Goal: Transaction & Acquisition: Purchase product/service

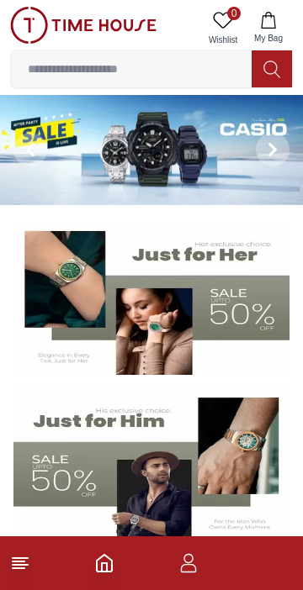
click at [182, 71] on input at bounding box center [131, 69] width 240 height 34
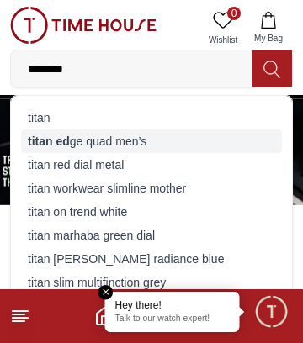
type input "********"
click at [178, 141] on div "titan ed ge quad men’s" at bounding box center [151, 141] width 261 height 24
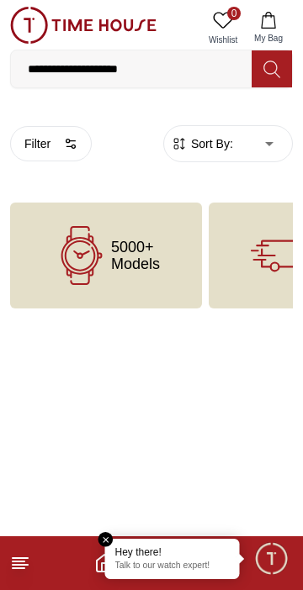
click at [103, 542] on em "Close tooltip" at bounding box center [105, 539] width 15 height 15
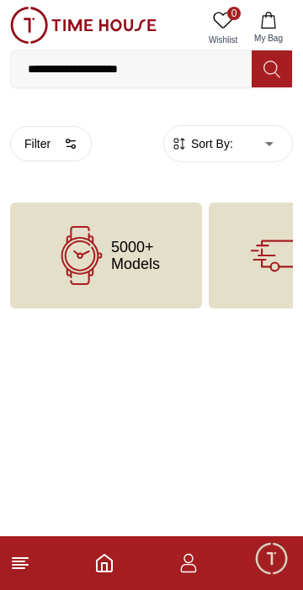
click at [157, 265] on span "5000+ Models" at bounding box center [135, 256] width 49 height 34
click at [147, 282] on div "5000+ Models" at bounding box center [106, 256] width 192 height 106
click at [144, 294] on div "5000+ Models" at bounding box center [106, 256] width 192 height 106
click at [150, 287] on div "5000+ Models" at bounding box center [106, 256] width 192 height 106
click at [158, 65] on input "**********" at bounding box center [131, 69] width 240 height 34
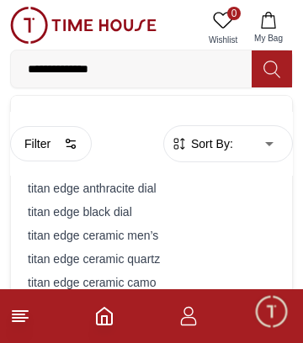
type input "**********"
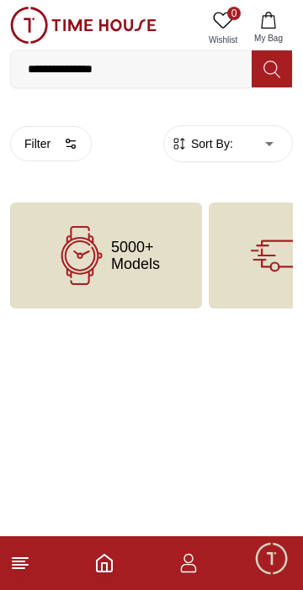
click at [94, 561] on icon "Home" at bounding box center [104, 563] width 20 height 20
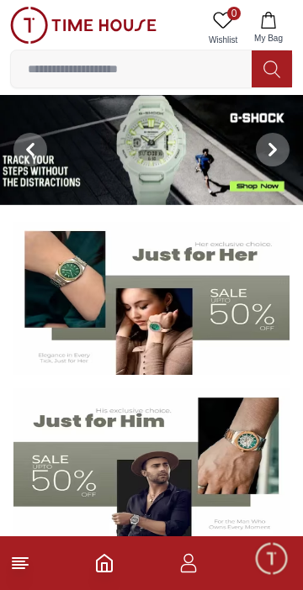
click at [165, 67] on input at bounding box center [131, 69] width 240 height 34
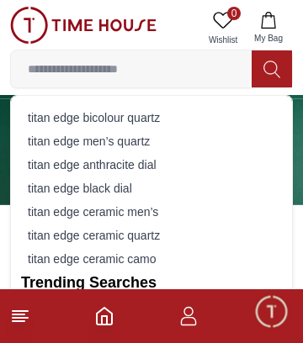
click at [32, 25] on img at bounding box center [83, 25] width 146 height 37
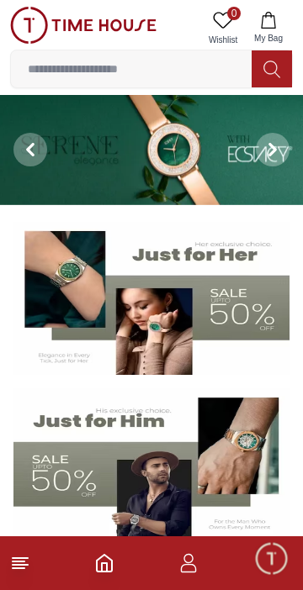
click at [279, 566] on span "Minimize live chat window" at bounding box center [270, 558] width 49 height 49
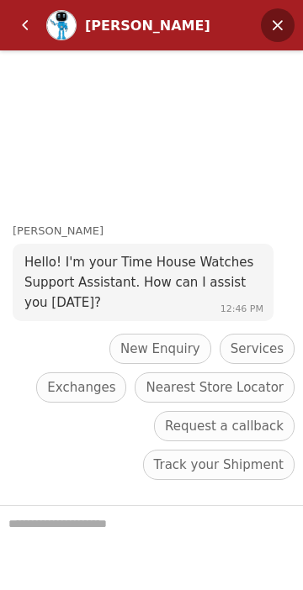
click at [278, 17] on em "Minimize" at bounding box center [278, 25] width 34 height 34
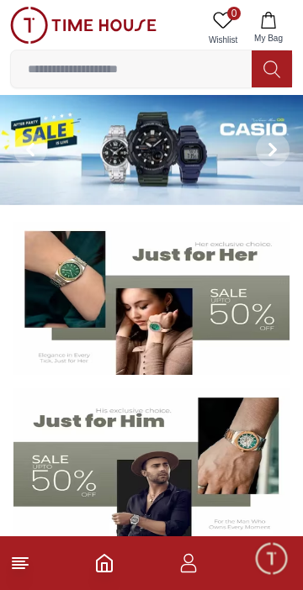
click at [187, 568] on icon "button" at bounding box center [188, 563] width 20 height 20
click at [190, 567] on icon "button" at bounding box center [188, 563] width 20 height 20
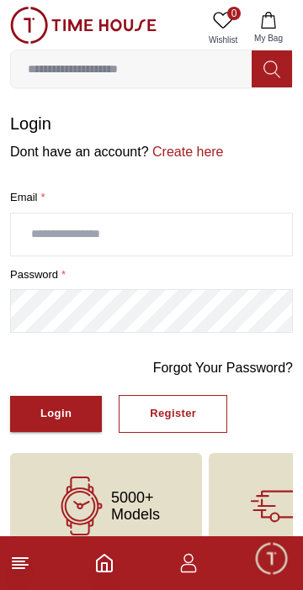
click at [192, 568] on icon "button" at bounding box center [188, 563] width 20 height 20
click at [202, 229] on input "text" at bounding box center [151, 234] width 281 height 42
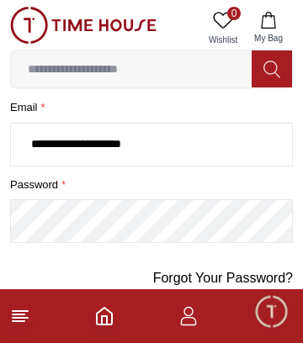
scroll to position [88, 0]
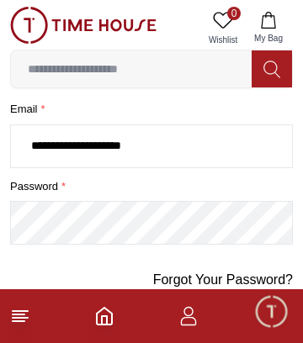
type input "**********"
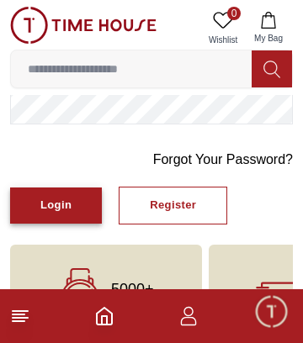
click at [61, 215] on button "Login" at bounding box center [56, 205] width 92 height 36
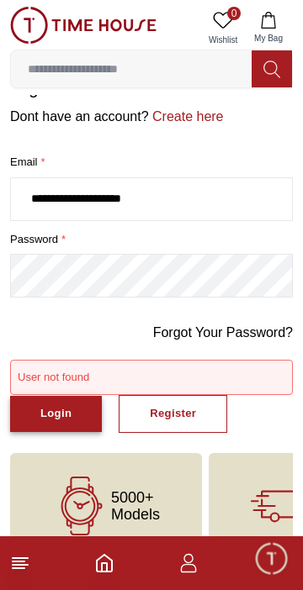
scroll to position [71, 0]
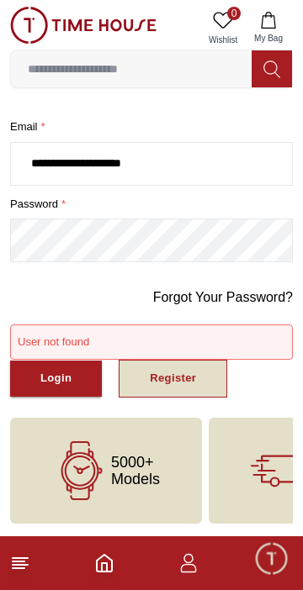
click at [191, 388] on button "Register" at bounding box center [173, 379] width 108 height 38
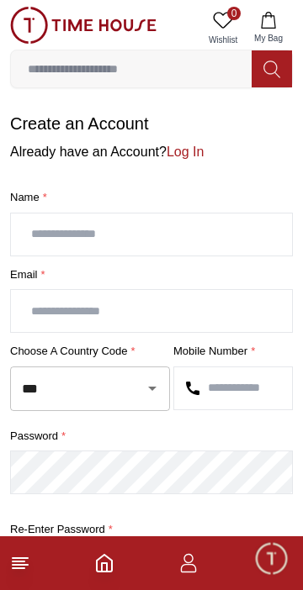
click at [149, 232] on input "text" at bounding box center [151, 234] width 281 height 42
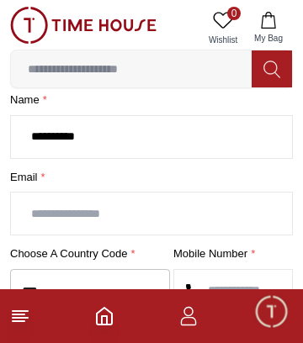
scroll to position [96, 0]
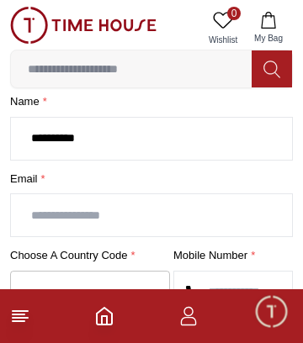
type input "*********"
click at [145, 218] on input "text" at bounding box center [151, 215] width 281 height 42
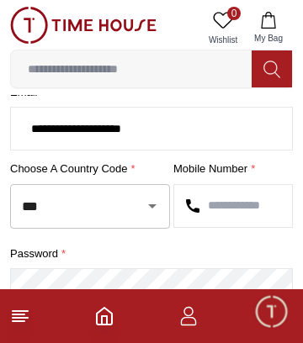
scroll to position [199, 0]
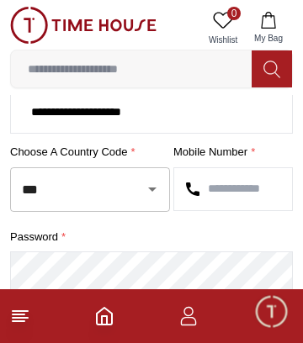
type input "**********"
click at [111, 190] on input "***" at bounding box center [66, 189] width 97 height 29
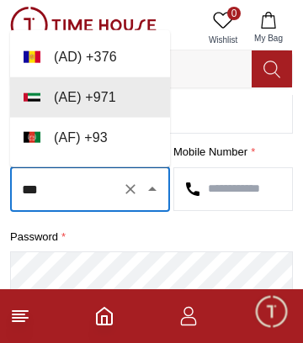
click at [132, 196] on icon "Clear" at bounding box center [130, 189] width 17 height 17
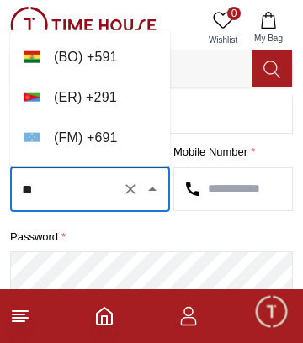
click at [248, 191] on input "text" at bounding box center [233, 189] width 118 height 42
type input "***"
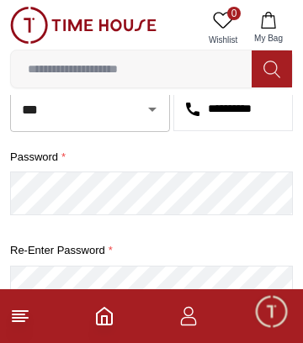
scroll to position [277, 0]
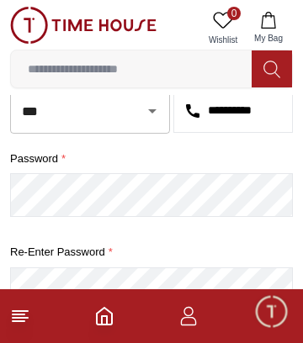
type input "**********"
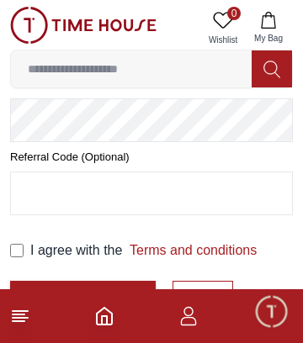
scroll to position [447, 0]
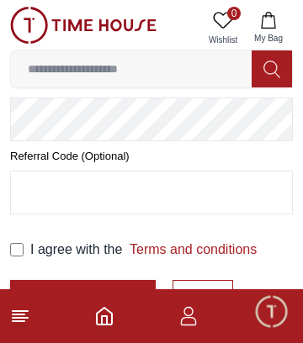
click at [173, 197] on input "text" at bounding box center [151, 192] width 281 height 42
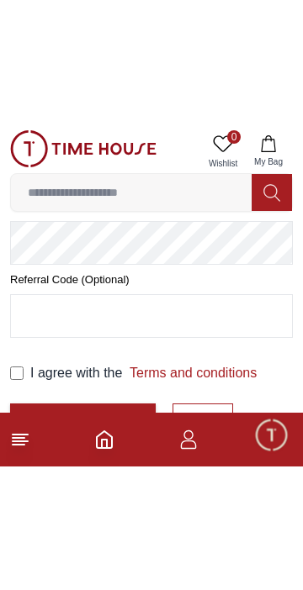
scroll to position [366, 0]
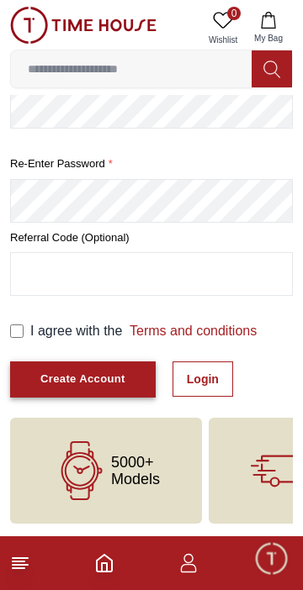
click at [103, 382] on div "Create Account" at bounding box center [82, 379] width 85 height 19
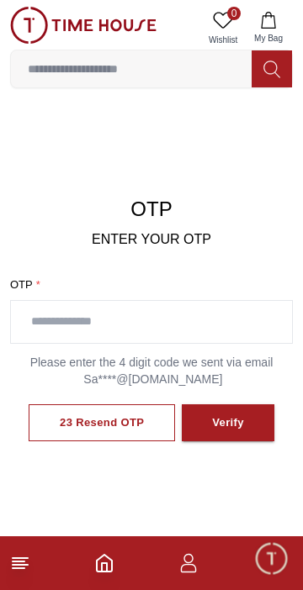
click at [76, 315] on input "text" at bounding box center [151, 322] width 281 height 42
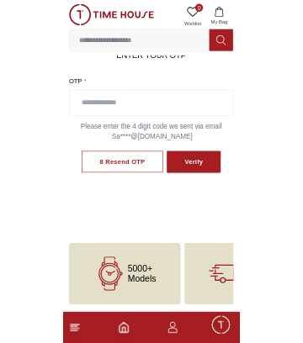
scroll to position [167, 0]
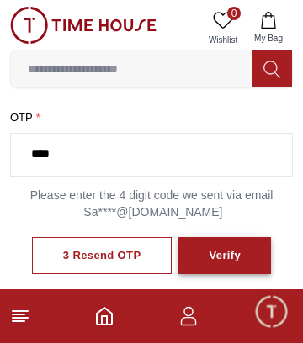
type input "****"
click at [226, 252] on div "Verify" at bounding box center [224, 255] width 32 height 19
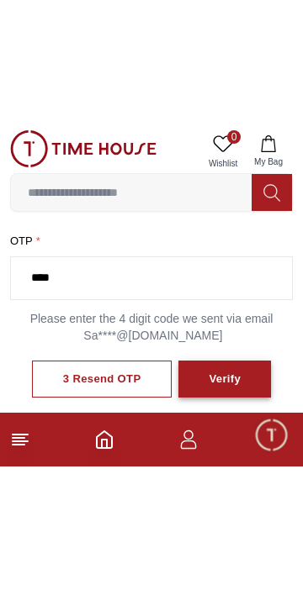
scroll to position [145, 0]
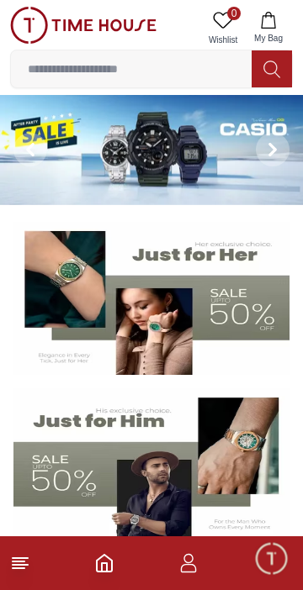
click at [82, 65] on input at bounding box center [131, 69] width 240 height 34
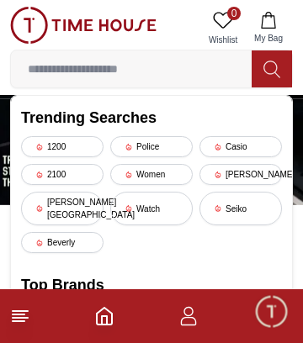
click at [22, 311] on line at bounding box center [20, 311] width 15 height 0
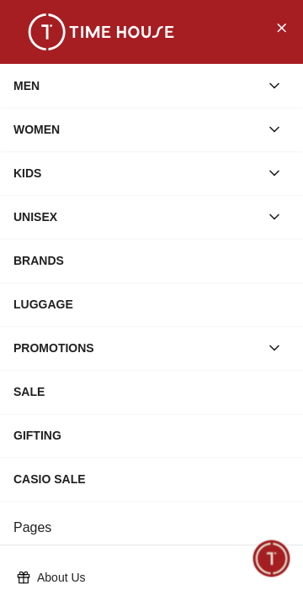
click at [237, 89] on div "MEN" at bounding box center [135, 86] width 245 height 30
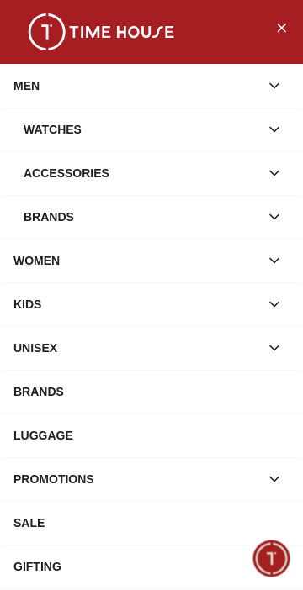
click at [157, 134] on div "Watches" at bounding box center [141, 129] width 235 height 30
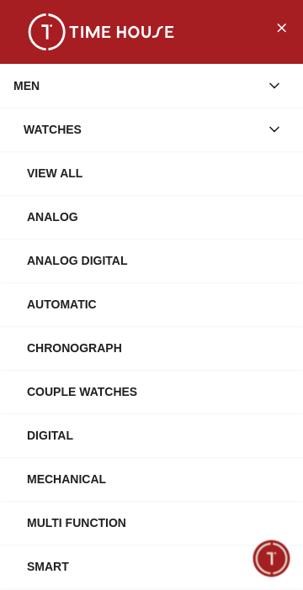
click at [138, 224] on div "Analog" at bounding box center [158, 217] width 262 height 30
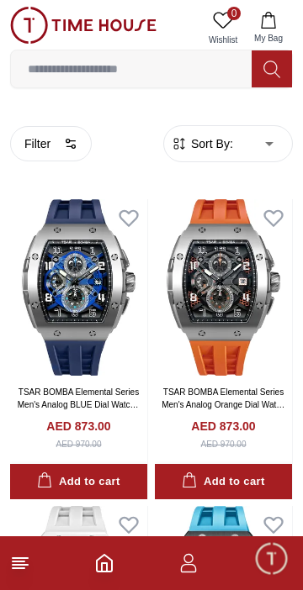
click at [215, 70] on input at bounding box center [131, 69] width 240 height 34
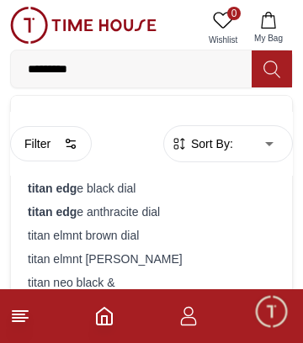
type input "**********"
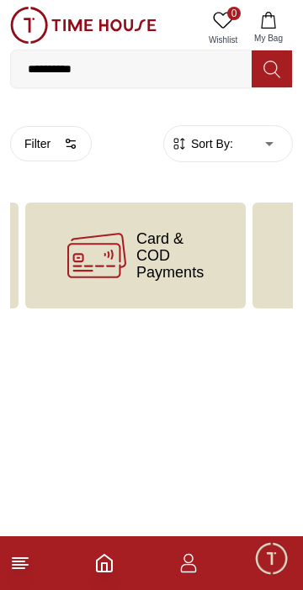
scroll to position [0, 401]
click at [182, 258] on span "Card & COD Payments" at bounding box center [170, 255] width 67 height 50
click at [188, 261] on span "Card & COD Payments" at bounding box center [170, 255] width 67 height 50
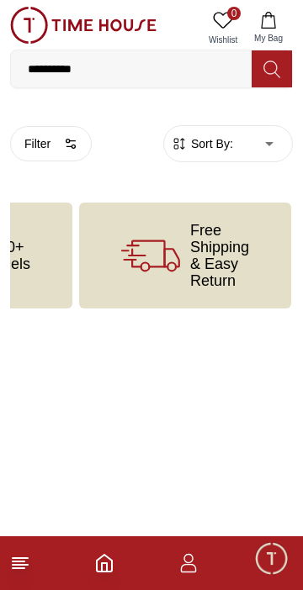
scroll to position [0, 0]
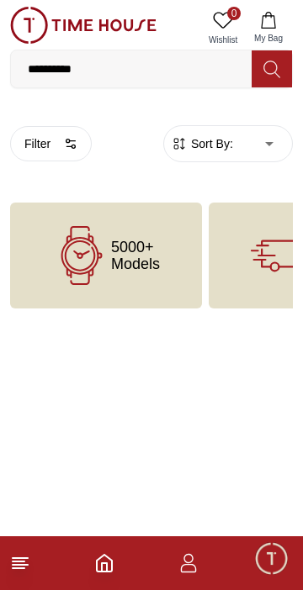
click at [150, 261] on span "5000+ Models" at bounding box center [135, 256] width 49 height 34
click at [103, 260] on icon at bounding box center [81, 255] width 59 height 59
click at [84, 263] on icon at bounding box center [81, 255] width 59 height 59
click at [83, 258] on icon at bounding box center [81, 255] width 59 height 59
click at [93, 251] on icon at bounding box center [80, 255] width 31 height 31
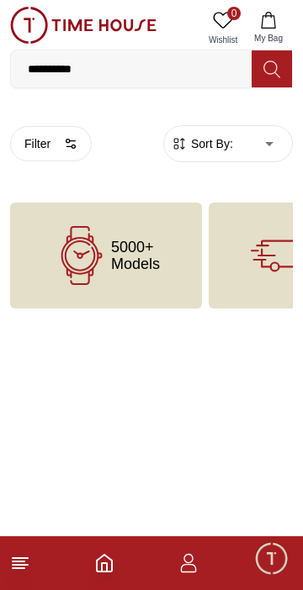
click at [117, 248] on span "5000+ Models" at bounding box center [135, 256] width 49 height 34
click at [124, 250] on span "5000+ Models" at bounding box center [135, 256] width 49 height 34
click at [261, 151] on body "**********" at bounding box center [151, 154] width 303 height 308
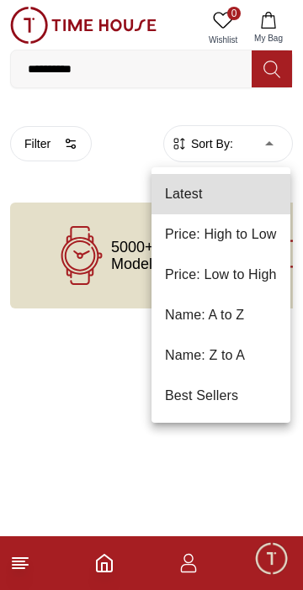
click at [241, 279] on li "Price: Low to High" at bounding box center [220, 275] width 139 height 40
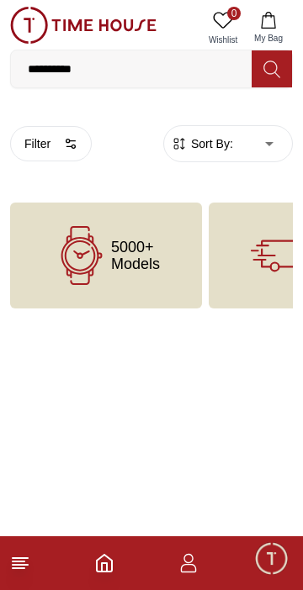
type input "*"
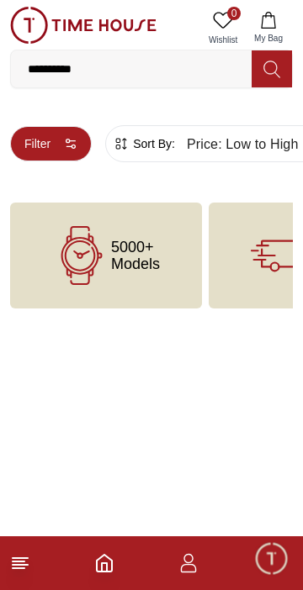
click at [61, 140] on button "Filter" at bounding box center [51, 143] width 82 height 35
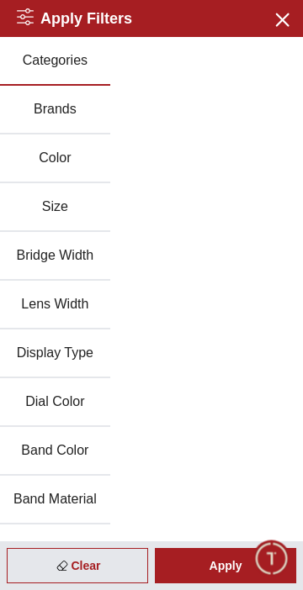
click at [67, 107] on button "Brands" at bounding box center [55, 110] width 110 height 49
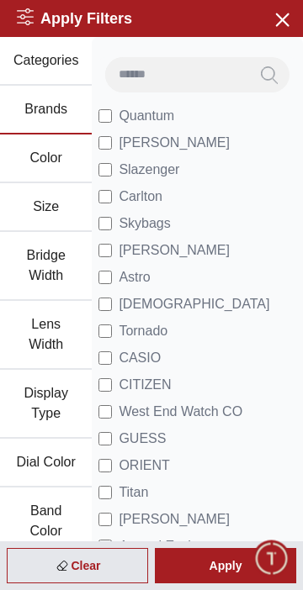
click at [149, 77] on input at bounding box center [177, 74] width 144 height 34
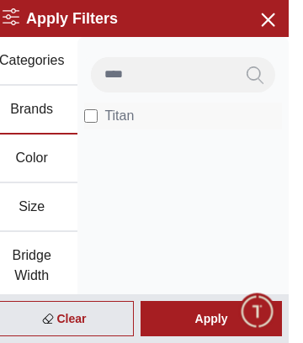
type input "****"
click at [213, 120] on li "Titan" at bounding box center [197, 116] width 198 height 27
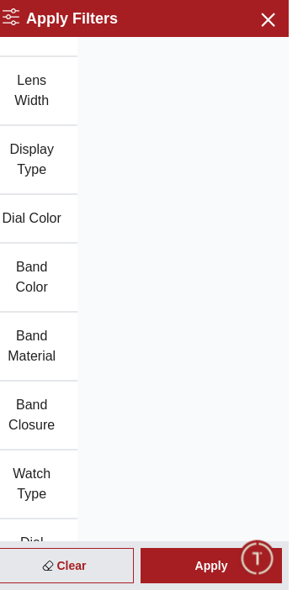
scroll to position [271, 0]
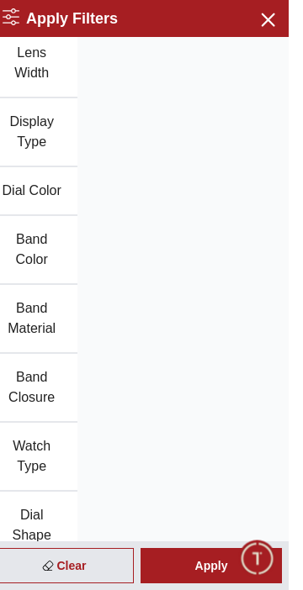
click at [54, 456] on button "Watch Type" at bounding box center [46, 457] width 92 height 69
click at [64, 523] on button "Dial Shape" at bounding box center [46, 526] width 92 height 69
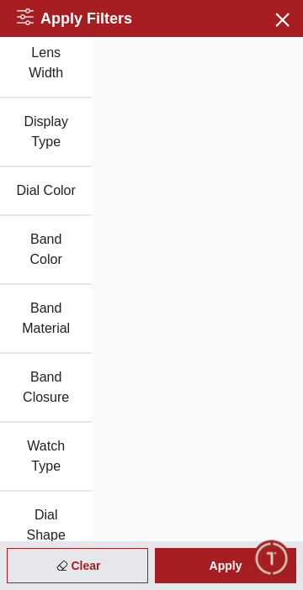
type input "******"
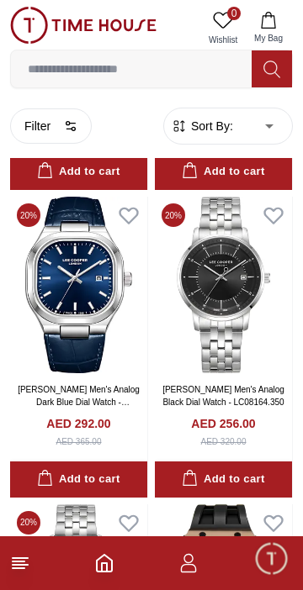
scroll to position [3407, 0]
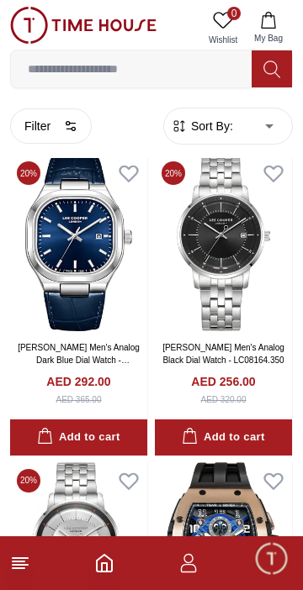
click at [277, 73] on icon at bounding box center [271, 69] width 17 height 19
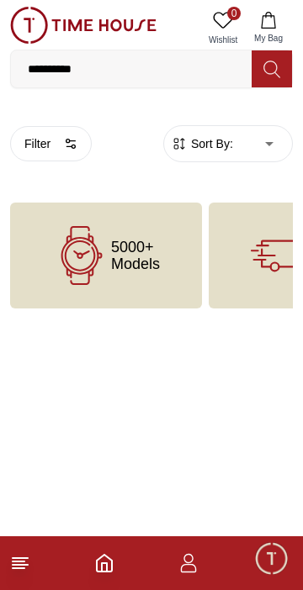
click at [274, 69] on icon at bounding box center [271, 69] width 17 height 19
click at [23, 565] on line at bounding box center [20, 565] width 15 height 0
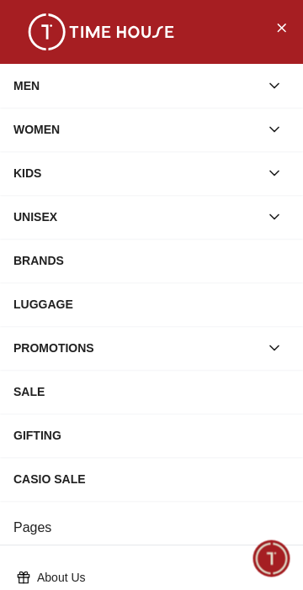
scroll to position [2889, 0]
